Goal: Information Seeking & Learning: Learn about a topic

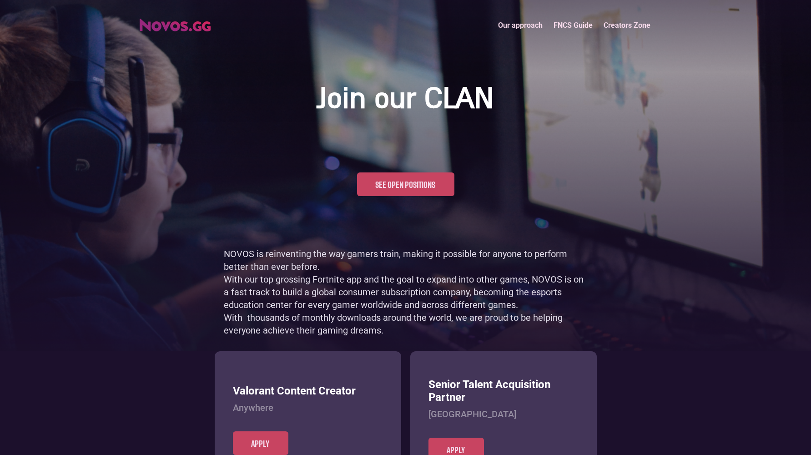
scroll to position [443, 0]
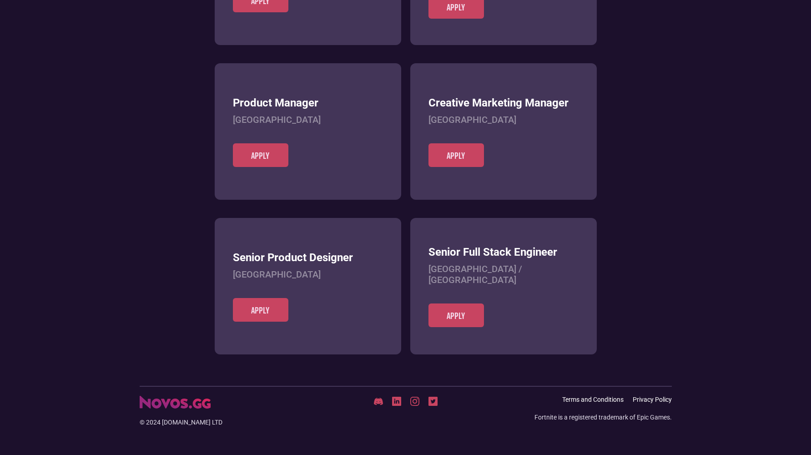
scroll to position [351, 0]
